Goal: Find specific page/section: Find specific page/section

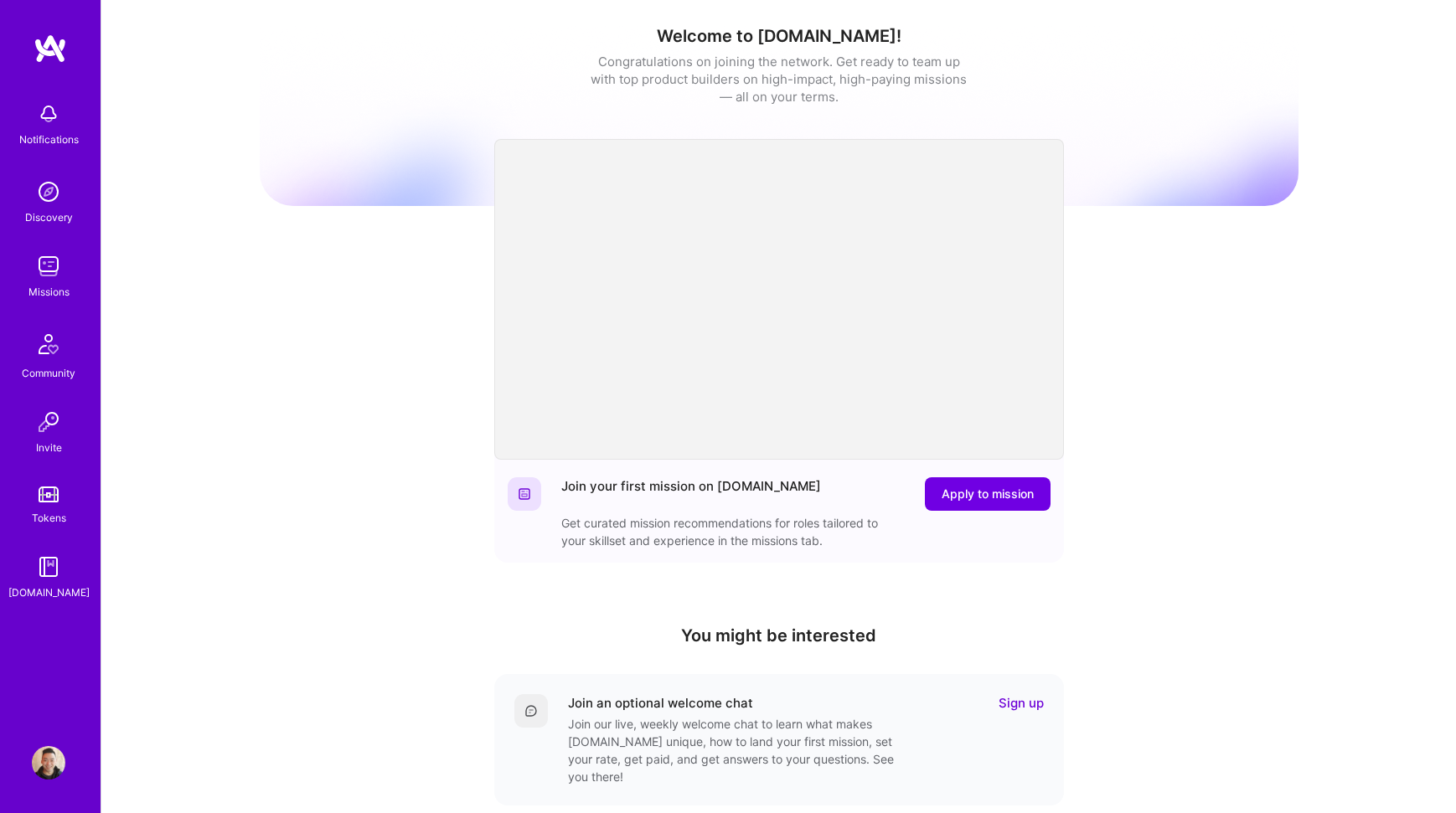
click at [69, 278] on link "Missions" at bounding box center [49, 275] width 103 height 51
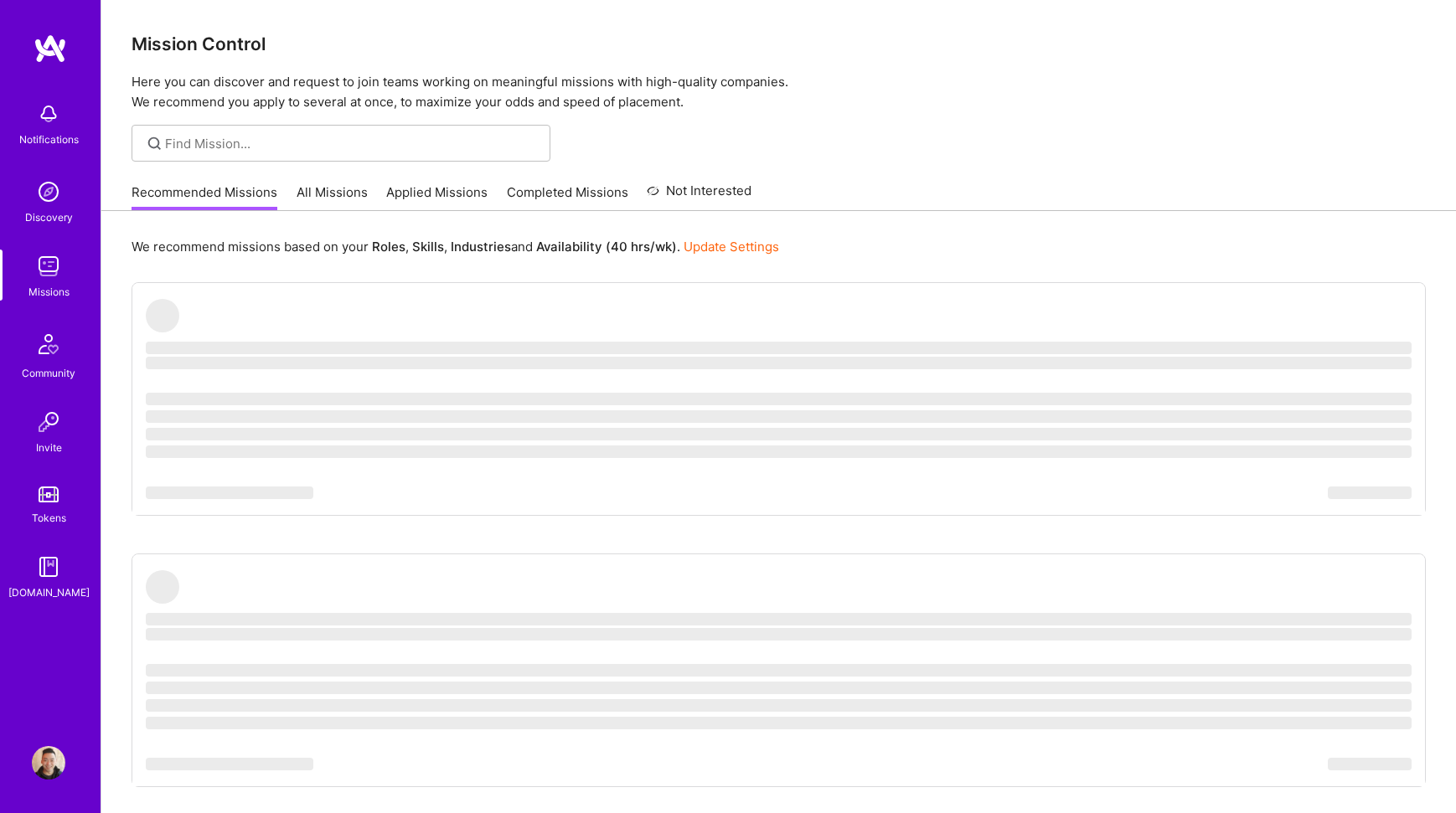
click at [343, 196] on link "All Missions" at bounding box center [332, 197] width 71 height 28
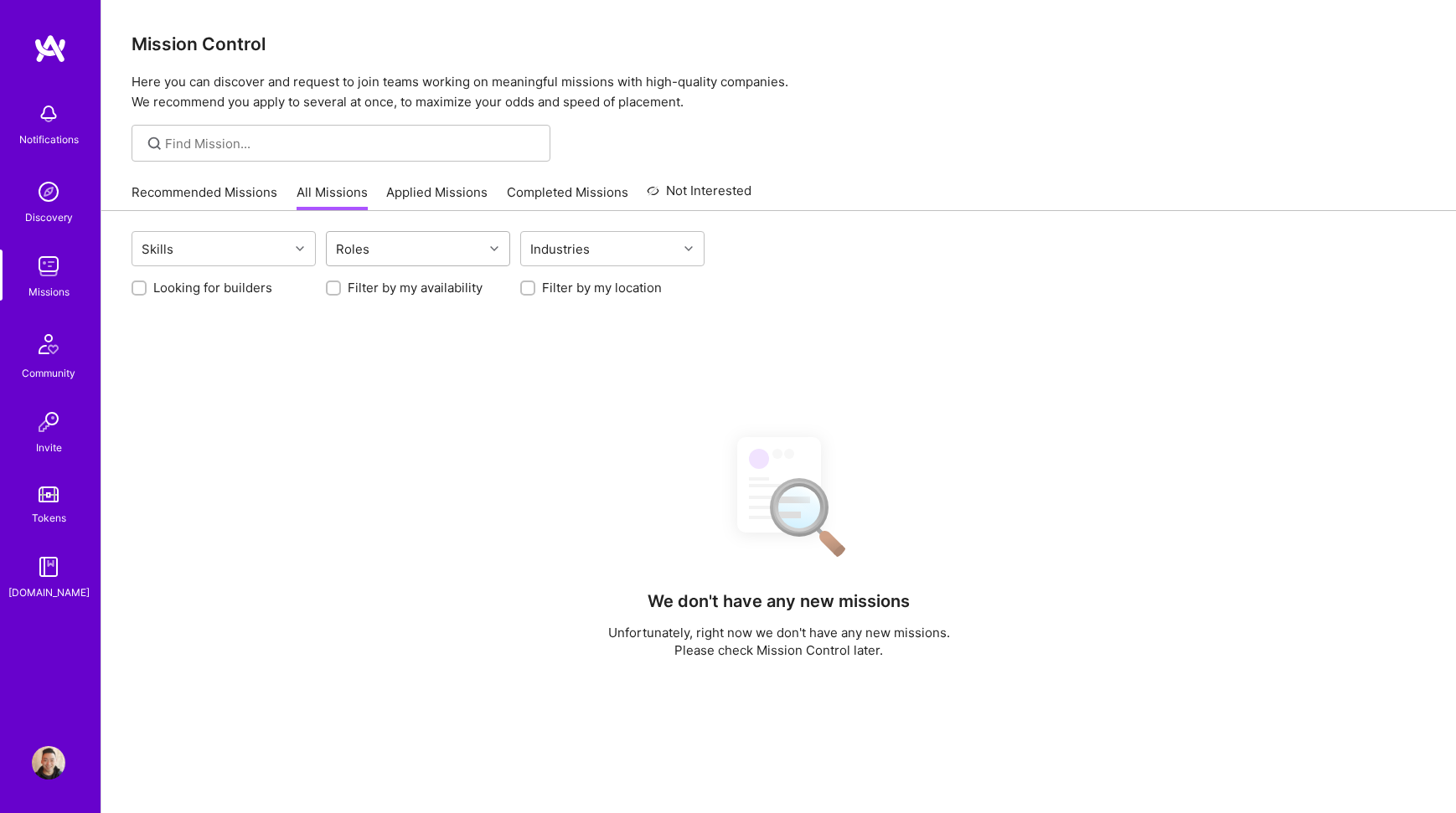
click at [412, 245] on div "Roles" at bounding box center [405, 248] width 157 height 34
click at [284, 241] on div "Skills" at bounding box center [211, 248] width 157 height 34
click at [318, 451] on div "We don't have any new missions Unfortunately, right now we don't have any new m…" at bounding box center [778, 748] width 1294 height 651
click at [240, 298] on div "Skills Roles Industries Looking for builders Filter by my availability Filter b…" at bounding box center [779, 651] width 1354 height 882
click at [240, 294] on label "Looking for builders" at bounding box center [213, 287] width 119 height 17
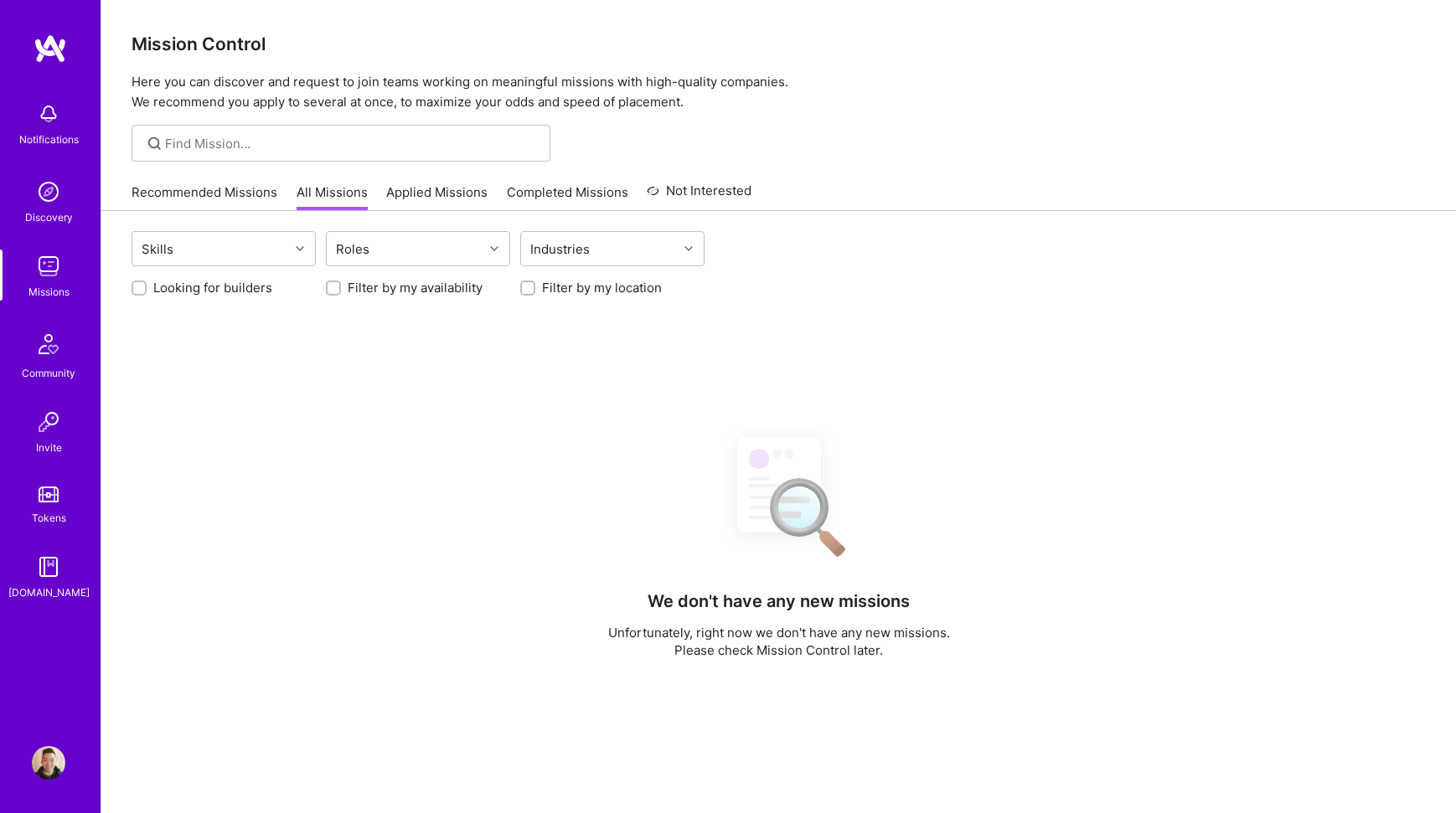
click at [147, 294] on input "Looking for builders" at bounding box center [141, 289] width 11 height 11
checkbox input "true"
click at [288, 157] on div at bounding box center [340, 143] width 419 height 36
click at [443, 190] on link "Applied Missions" at bounding box center [437, 197] width 102 height 28
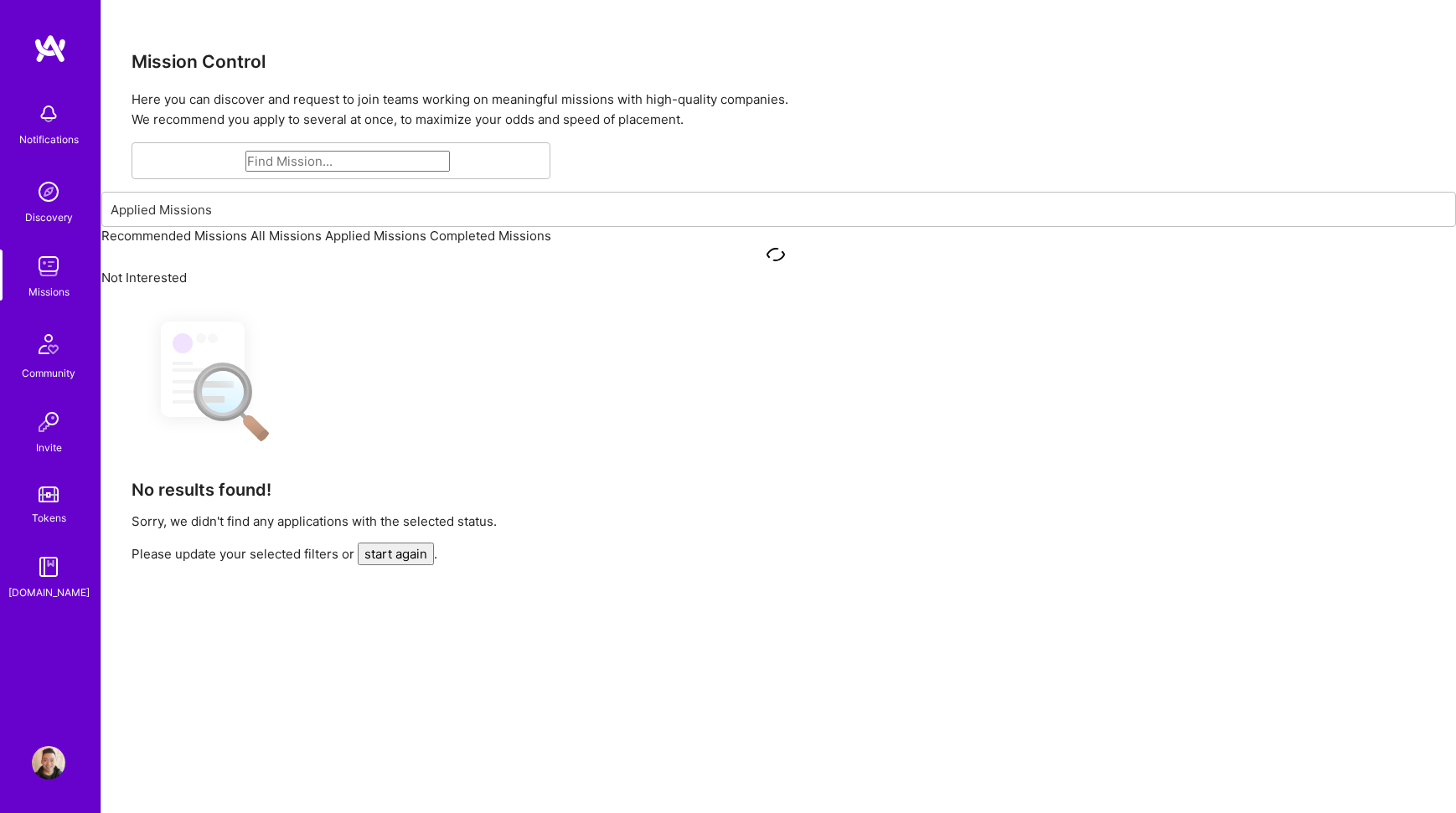
drag, startPoint x: 47, startPoint y: 124, endPoint x: 54, endPoint y: 133, distance: 11.4
click at [47, 124] on img at bounding box center [48, 113] width 34 height 34
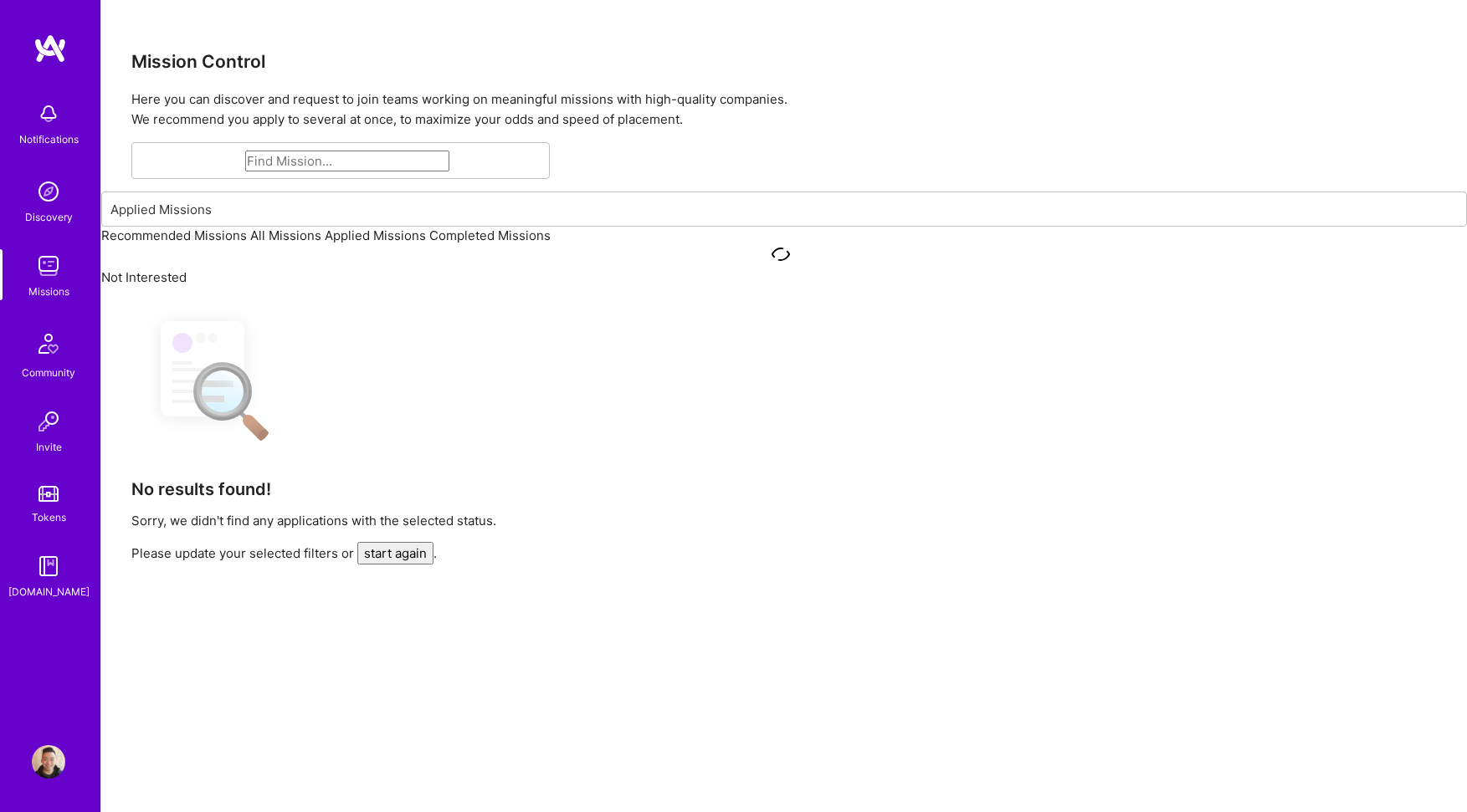
click at [70, 263] on link "Missions" at bounding box center [49, 274] width 103 height 51
